Goal: Check status: Check status

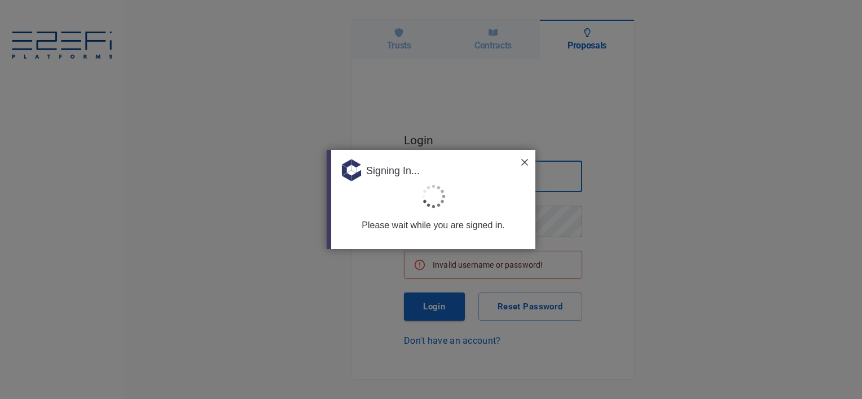
type input "[PERSON_NAME][EMAIL_ADDRESS][PERSON_NAME][DOMAIN_NAME]"
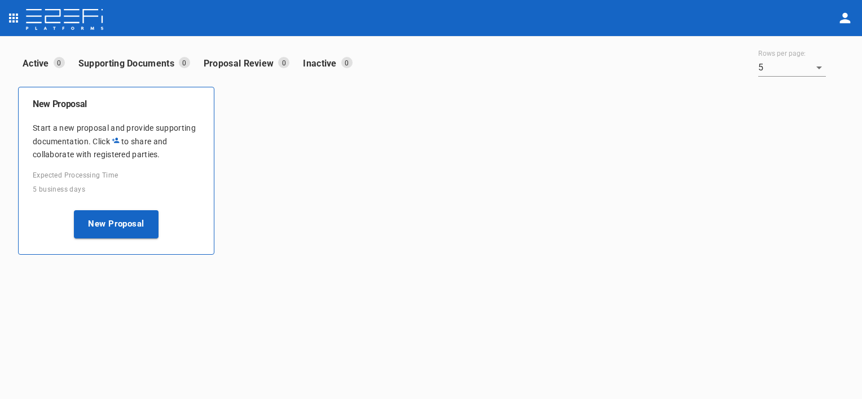
click at [16, 17] on icon "open drawer" at bounding box center [13, 18] width 9 height 9
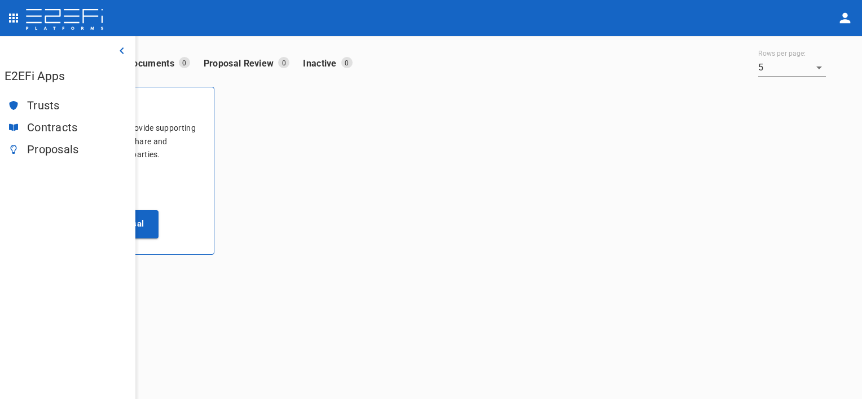
click at [53, 106] on span "Trusts" at bounding box center [76, 105] width 99 height 13
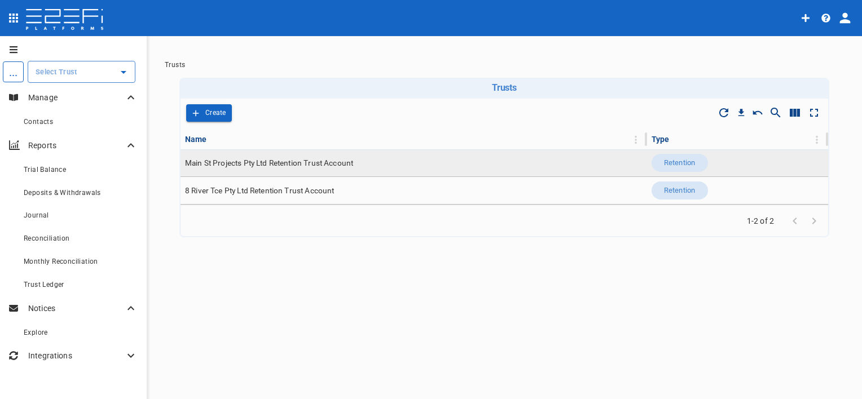
click at [238, 163] on span "Main St Projects Pty Ltd Retention Trust Account" at bounding box center [269, 163] width 168 height 11
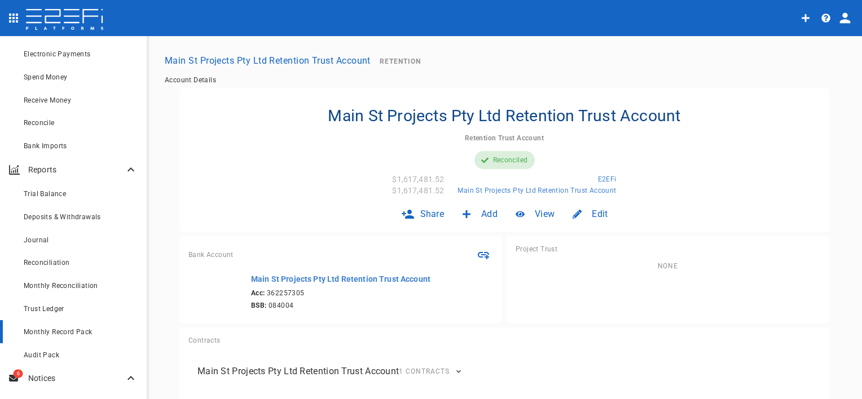
scroll to position [226, 0]
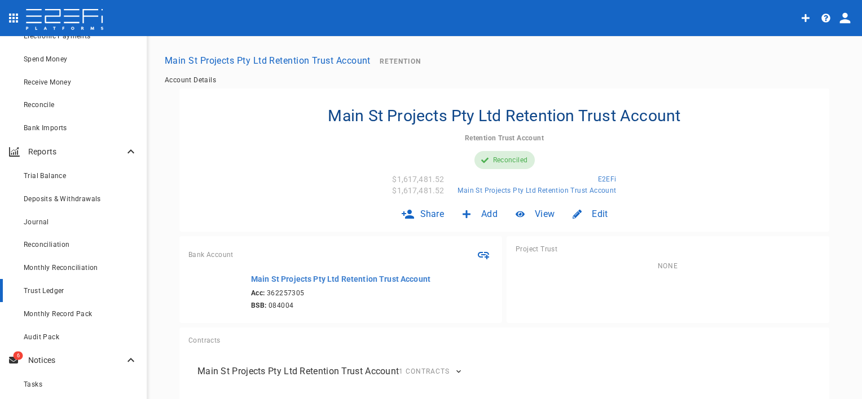
click at [77, 294] on div "Trust Ledger" at bounding box center [81, 291] width 114 height 14
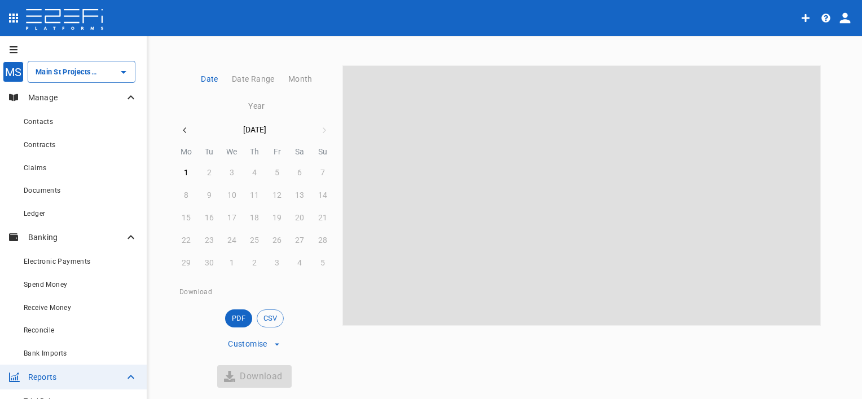
scroll to position [106, 0]
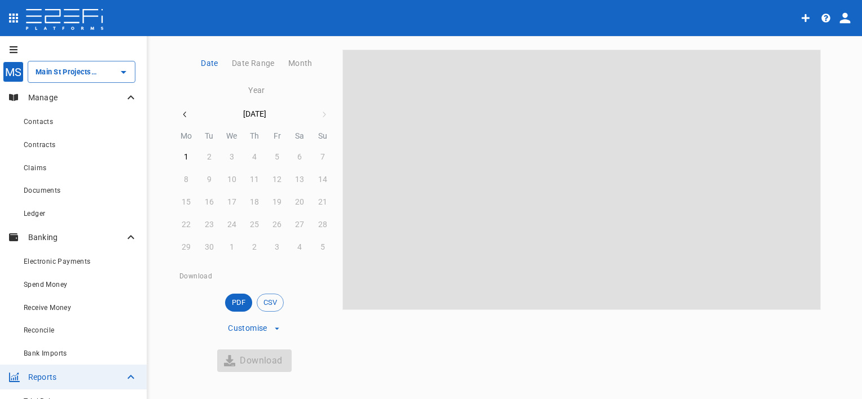
click at [184, 116] on icon "button" at bounding box center [185, 114] width 9 height 9
click at [275, 159] on div "1" at bounding box center [277, 157] width 5 height 12
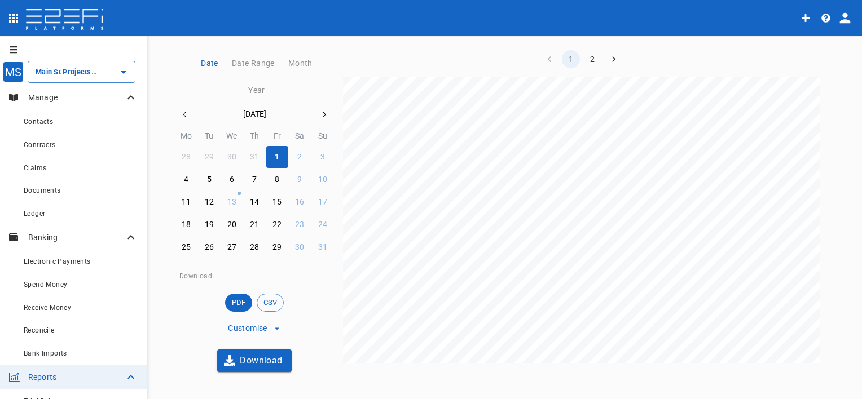
scroll to position [56, 0]
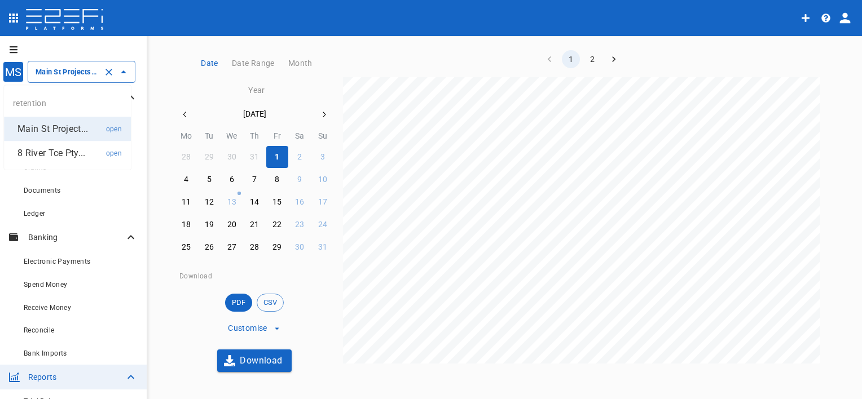
click at [51, 74] on input "Main St Projects Pty Ltd Retention Trust Account" at bounding box center [66, 72] width 66 height 12
click at [95, 78] on div "Main St Projects Pty Ltd Retention Trust Account ​" at bounding box center [82, 72] width 108 height 22
click at [62, 149] on p "8 River Tce Pty..." at bounding box center [51, 153] width 68 height 13
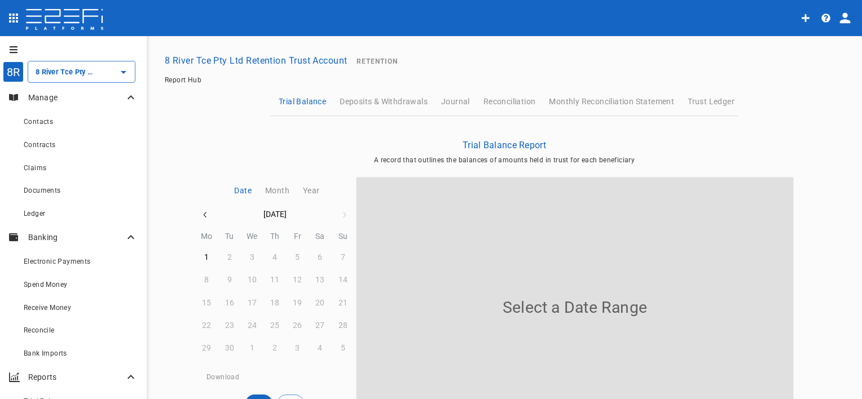
click at [201, 213] on icon "button" at bounding box center [205, 214] width 9 height 9
click at [272, 279] on div "7" at bounding box center [274, 280] width 5 height 12
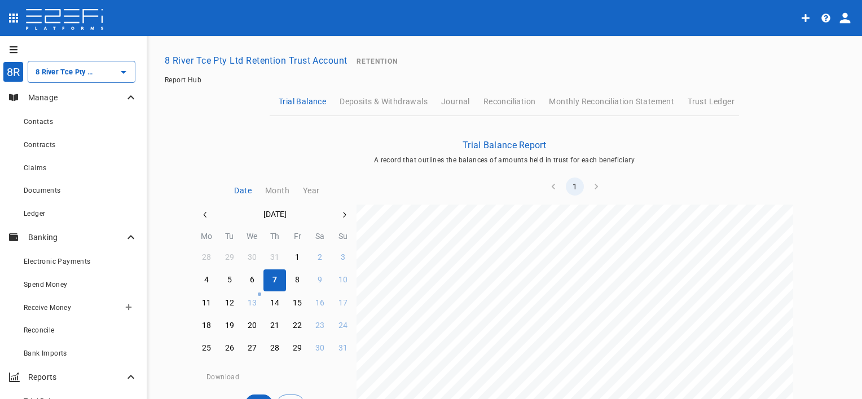
scroll to position [282, 0]
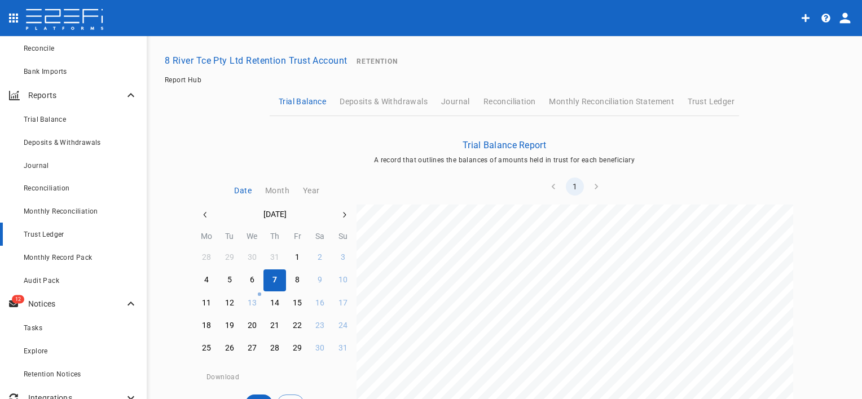
click at [47, 235] on span "Trust Ledger" at bounding box center [44, 235] width 41 height 8
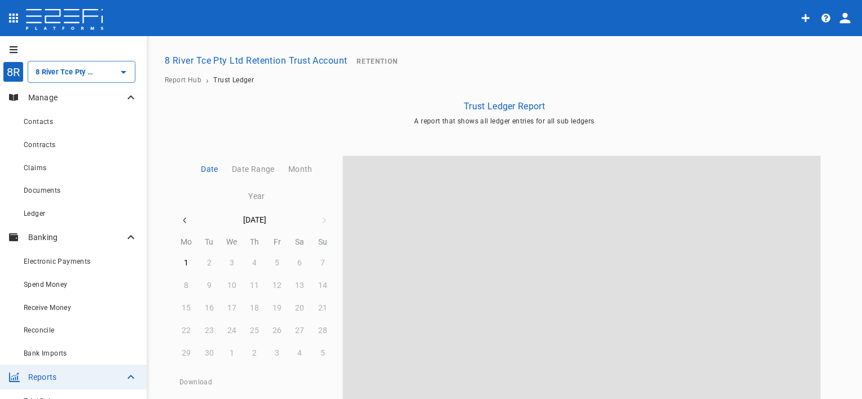
click at [183, 220] on icon "button" at bounding box center [185, 220] width 9 height 9
click at [275, 265] on div "1" at bounding box center [277, 263] width 5 height 12
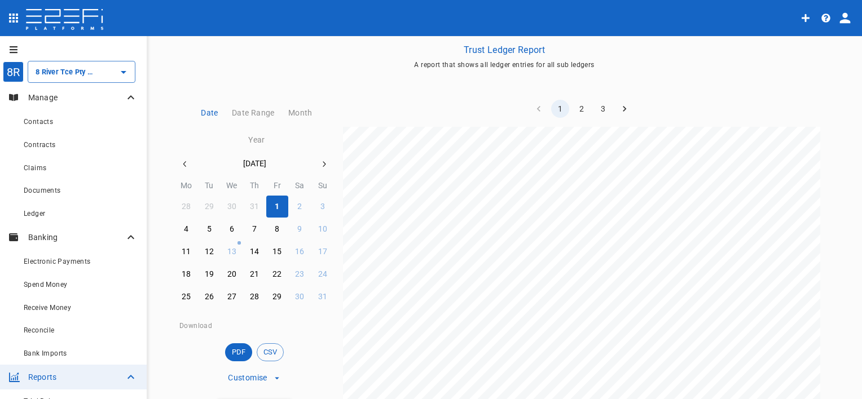
scroll to position [338, 0]
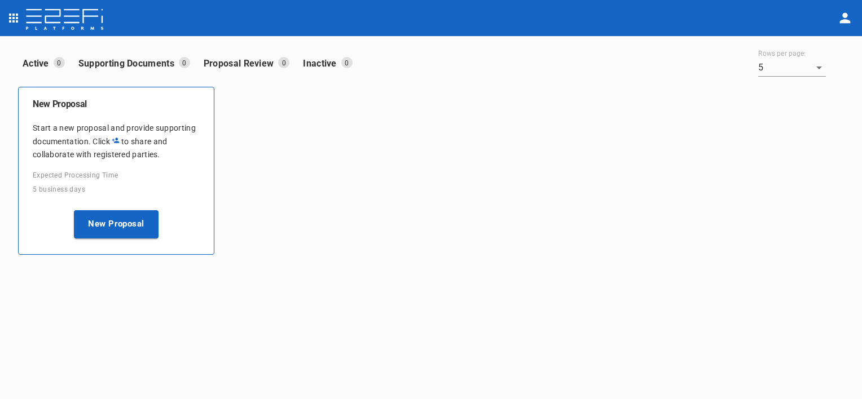
click at [12, 16] on icon "open drawer" at bounding box center [14, 18] width 14 height 14
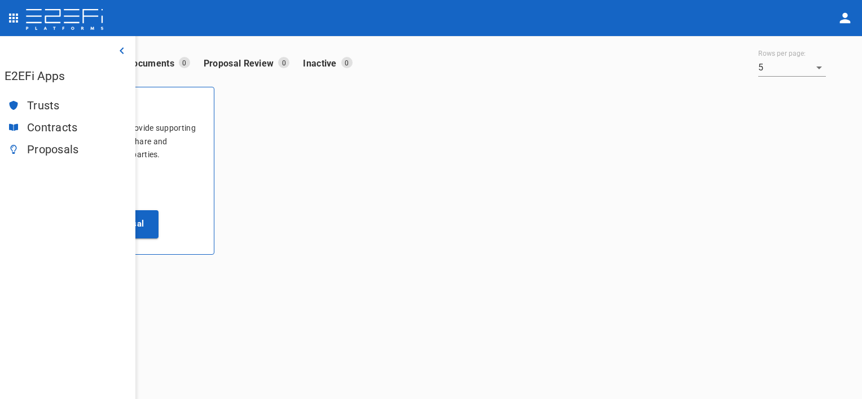
click at [54, 108] on span "Trusts" at bounding box center [76, 105] width 99 height 13
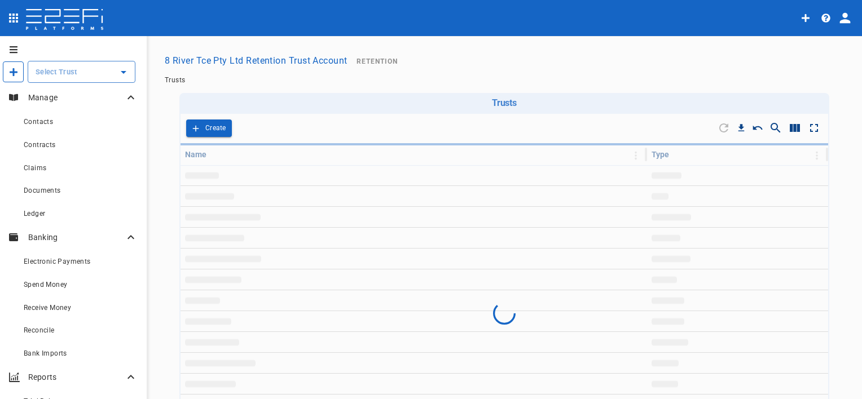
type input "8 River Tce Pty Ltd Retention Trust Account"
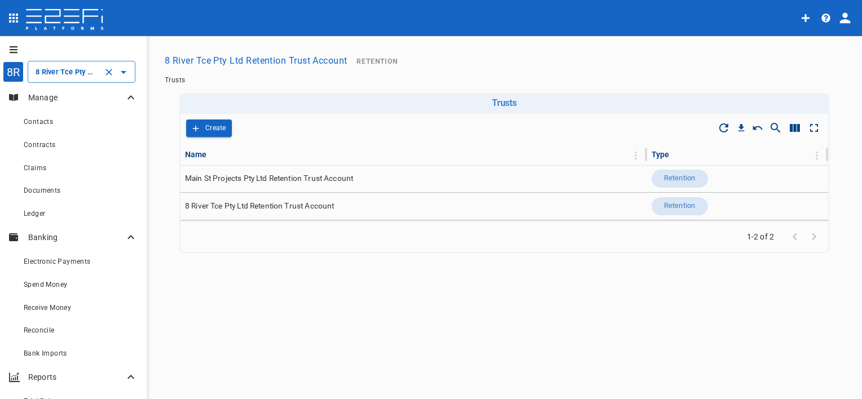
click at [72, 76] on input "8 River Tce Pty Ltd Retention Trust Account" at bounding box center [66, 72] width 66 height 12
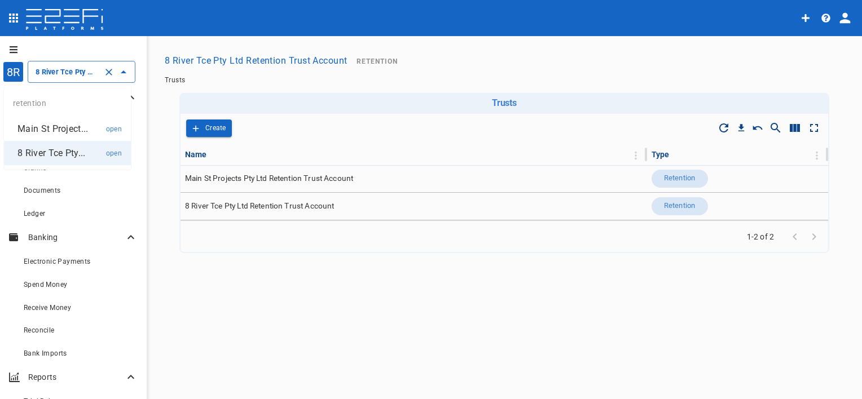
click at [77, 123] on p "Main St Project..." at bounding box center [52, 128] width 71 height 13
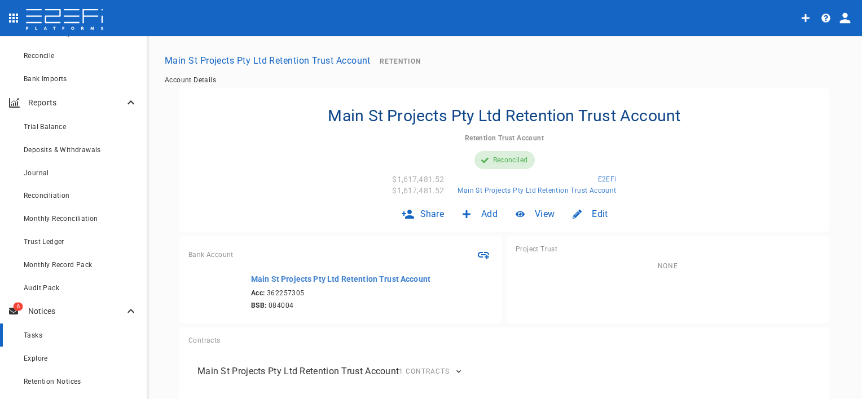
scroll to position [282, 0]
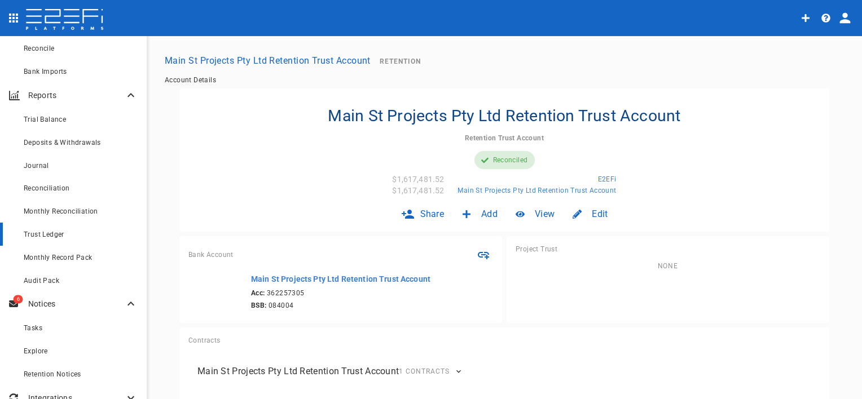
click at [65, 237] on div "Trust Ledger" at bounding box center [81, 234] width 114 height 14
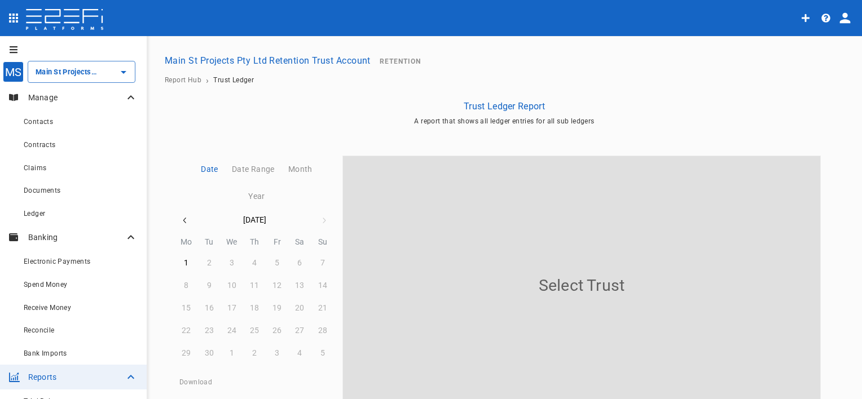
type input "Main St Projects Pty Ltd Retention Trust Account"
click at [186, 221] on button "button" at bounding box center [185, 220] width 20 height 20
click at [275, 263] on div "1" at bounding box center [277, 263] width 5 height 12
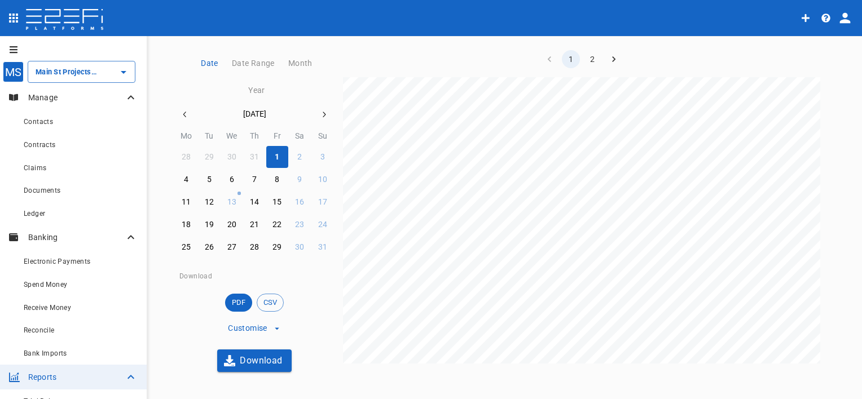
scroll to position [388, 0]
